Goal: Obtain resource: Download file/media

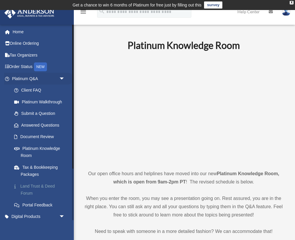
click at [30, 186] on link "Land Trust & Deed Forum" at bounding box center [41, 190] width 66 height 19
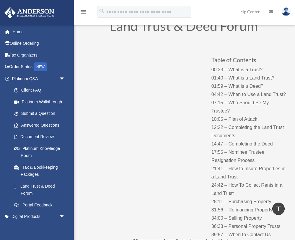
scroll to position [31, 0]
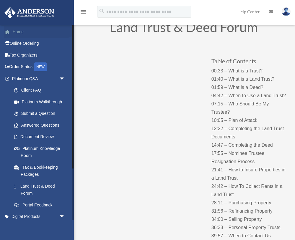
click at [20, 32] on link "Home" at bounding box center [39, 32] width 70 height 12
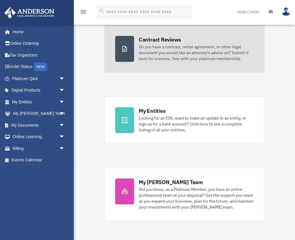
scroll to position [128, 0]
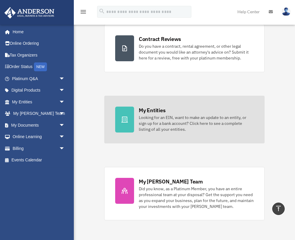
click at [153, 126] on div "Looking for an EIN, want to make an update to an entity, or sign up for a bank …" at bounding box center [196, 124] width 115 height 18
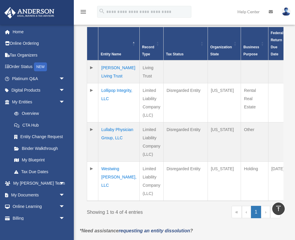
scroll to position [157, 0]
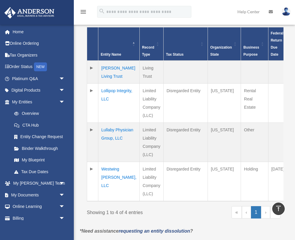
click at [109, 140] on td "Lullaby Physician Group, LLC" at bounding box center [118, 142] width 41 height 39
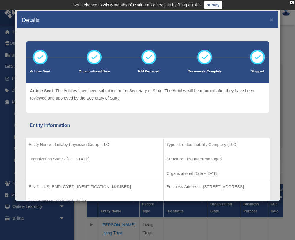
scroll to position [0, 0]
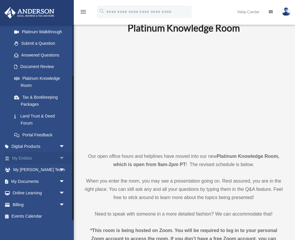
scroll to position [70, 0]
click at [61, 178] on span "arrow_drop_down" at bounding box center [65, 182] width 12 height 12
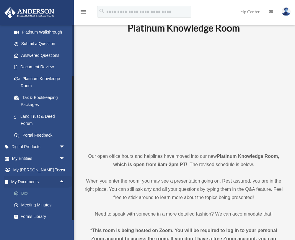
click at [26, 191] on link "Box" at bounding box center [41, 194] width 66 height 12
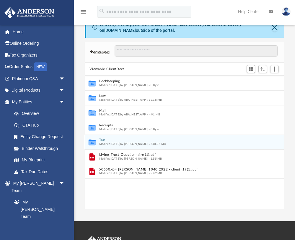
scroll to position [22, 0]
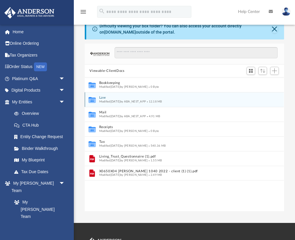
click at [94, 100] on icon "grid" at bounding box center [92, 101] width 7 height 4
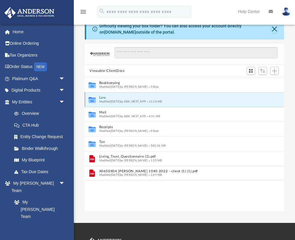
click at [94, 100] on icon "grid" at bounding box center [92, 101] width 7 height 4
click at [117, 99] on button "Law" at bounding box center [180, 98] width 162 height 4
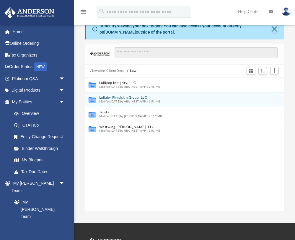
click at [94, 100] on icon "grid" at bounding box center [92, 101] width 7 height 4
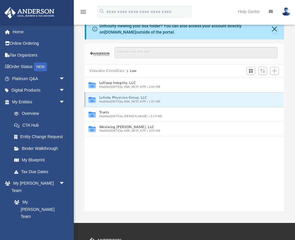
click at [94, 100] on icon "grid" at bounding box center [92, 101] width 7 height 4
click at [101, 99] on button "Lullaby Physician Group, LLC" at bounding box center [180, 98] width 162 height 4
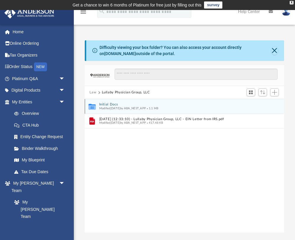
scroll to position [0, 0]
click at [98, 106] on div "Collaborated Folder Initial Docs Modified Mon Jan 6 2025 by ABA_NEST_APP 1.1 MB" at bounding box center [184, 106] width 199 height 15
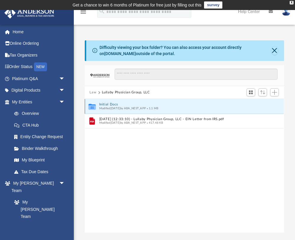
click at [98, 106] on div "Collaborated Folder Initial Docs Modified Mon Jan 6 2025 by ABA_NEST_APP 1.1 MB" at bounding box center [184, 106] width 199 height 15
click at [92, 112] on div "Collaborated Folder Initial Docs Modified Mon Jan 6 2025 by ABA_NEST_APP 1.1 MB" at bounding box center [184, 106] width 199 height 15
click at [113, 104] on button "Initial Docs" at bounding box center [180, 105] width 162 height 4
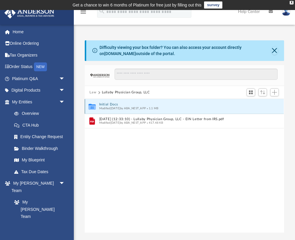
click at [113, 104] on button "Initial Docs" at bounding box center [180, 105] width 162 height 4
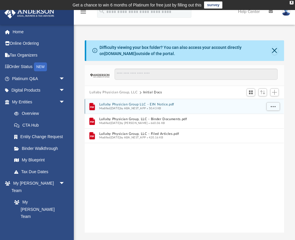
click at [105, 105] on button "Lullaby Physician Group LLC - EIN Notice.pdf" at bounding box center [180, 105] width 162 height 4
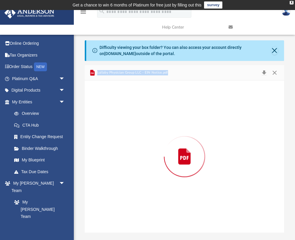
click at [105, 105] on div "Preview" at bounding box center [184, 157] width 199 height 152
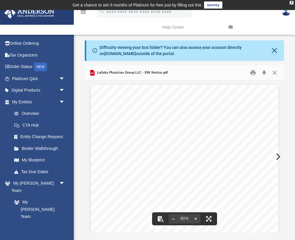
click at [209, 175] on span "Continue >>" at bounding box center [213, 175] width 17 height 3
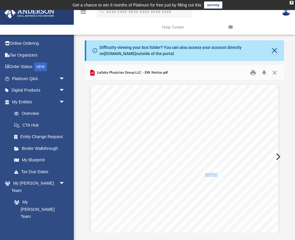
click at [209, 175] on span "Continue >>" at bounding box center [213, 175] width 17 height 3
click at [265, 72] on button "Download" at bounding box center [264, 72] width 11 height 9
click at [293, 150] on div "Difficulty viewing your box folder? You can also access your account directly o…" at bounding box center [184, 136] width 221 height 193
click at [221, 212] on div "Your Progress: 1. Identity 2. Authenticate 3. Addresses 4. Details 5. EIN Confi…" at bounding box center [184, 217] width 187 height 265
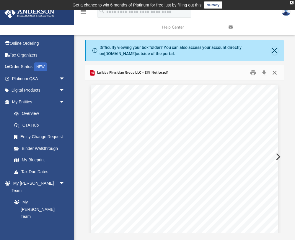
click at [274, 71] on button "Close" at bounding box center [274, 72] width 11 height 9
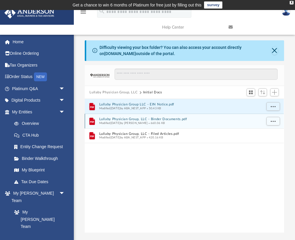
click at [166, 120] on button "Lullaby Physician Group, LLC - Binder Documents.pdf" at bounding box center [180, 120] width 162 height 4
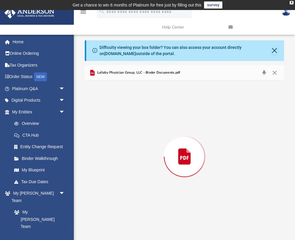
click at [166, 120] on div "Preview" at bounding box center [184, 157] width 199 height 152
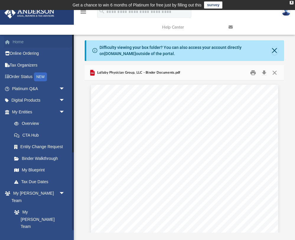
click at [19, 42] on link "Home" at bounding box center [39, 42] width 70 height 12
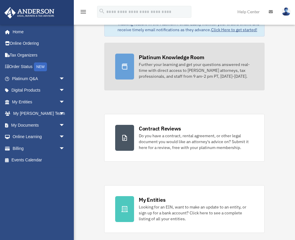
scroll to position [36, 0]
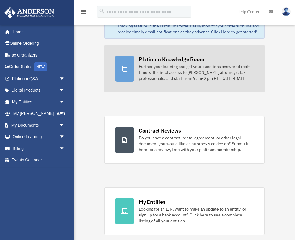
click at [137, 78] on link "Platinum Knowledge Room Further your learning and get your questions answered r…" at bounding box center [184, 69] width 160 height 48
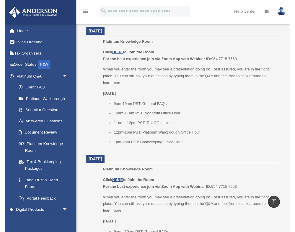
scroll to position [275, 0]
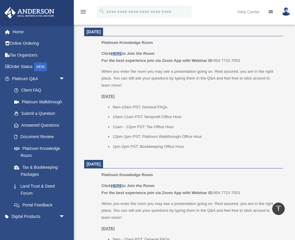
click at [117, 184] on u "HERE" at bounding box center [116, 186] width 11 height 4
